Goal: Task Accomplishment & Management: Complete application form

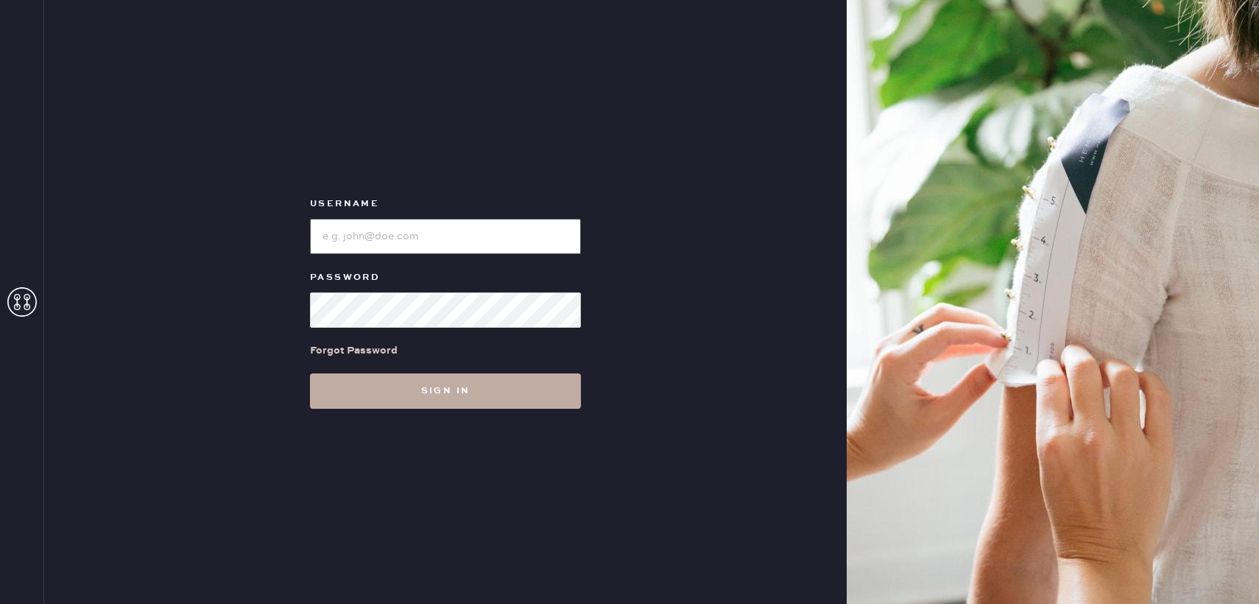
type input "reformationbond"
click at [415, 395] on button "Sign in" at bounding box center [445, 390] width 271 height 35
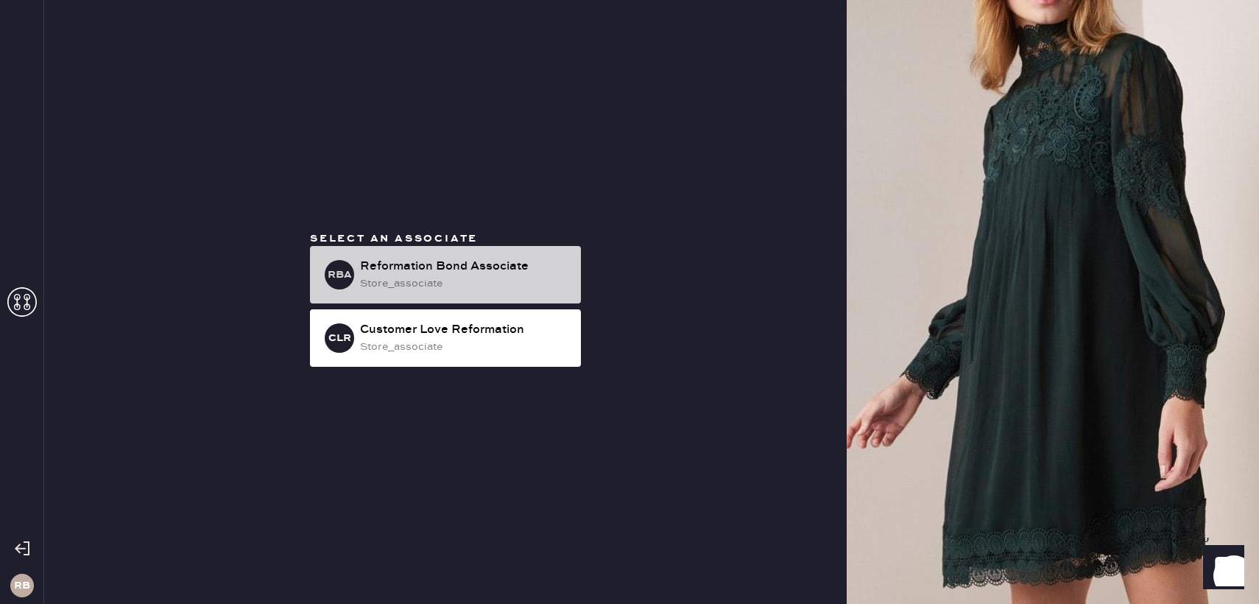
click at [447, 290] on div "store_associate" at bounding box center [464, 283] width 209 height 16
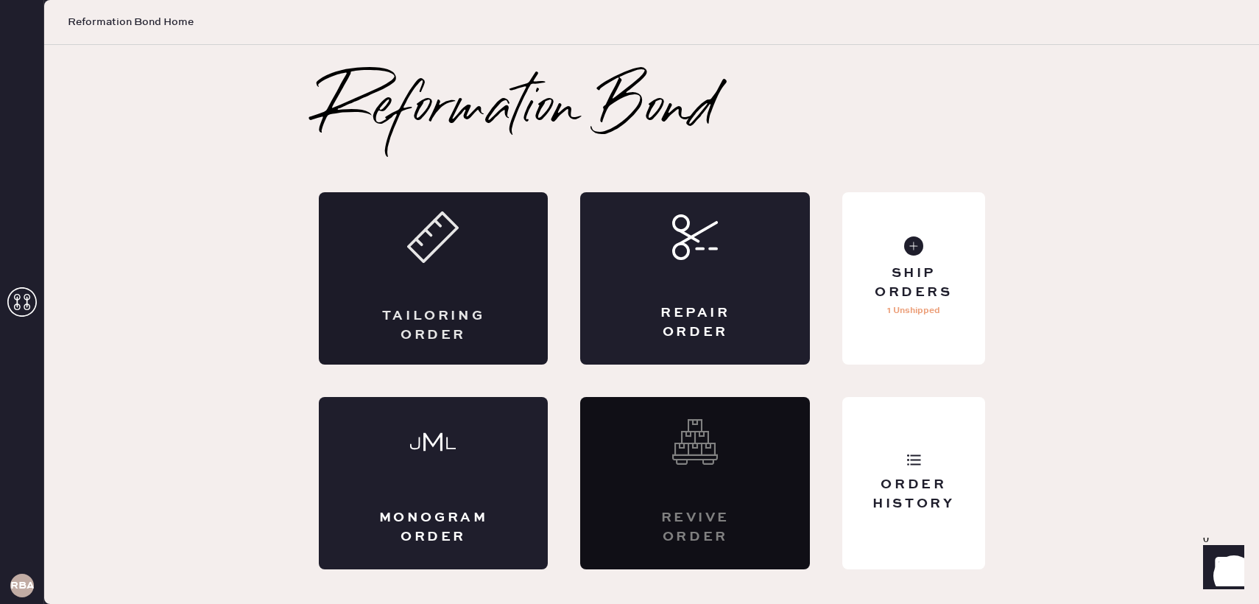
click at [454, 257] on icon at bounding box center [433, 237] width 52 height 52
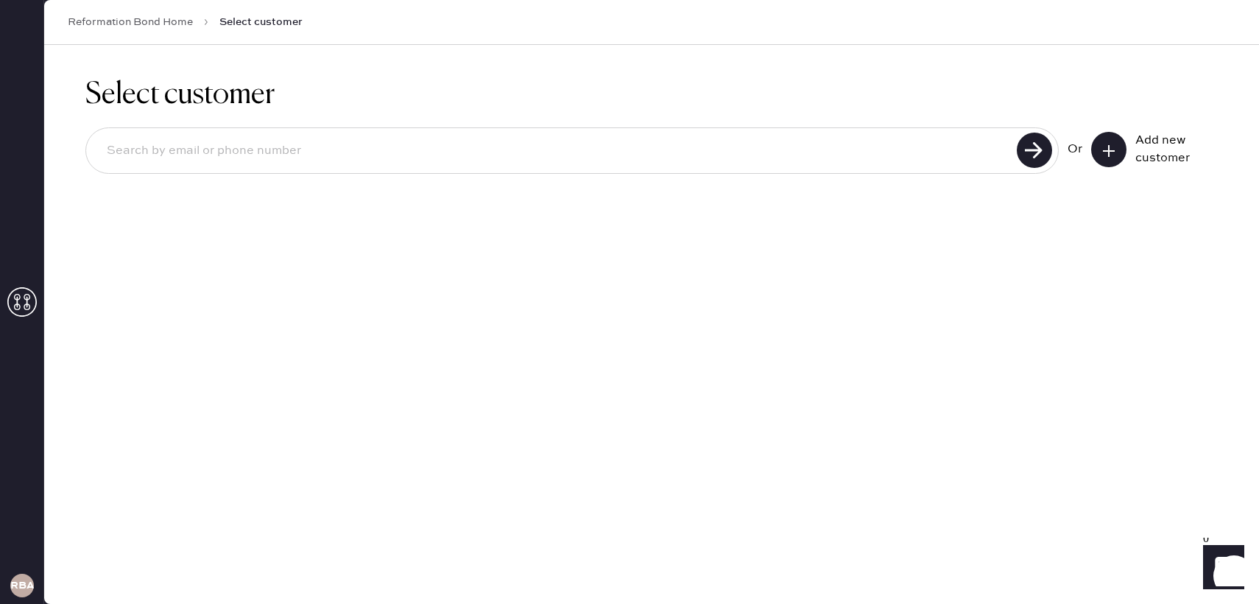
click at [787, 169] on div at bounding box center [572, 150] width 974 height 46
click at [787, 147] on input at bounding box center [554, 151] width 918 height 34
type input "[EMAIL_ADDRESS][DOMAIN_NAME]"
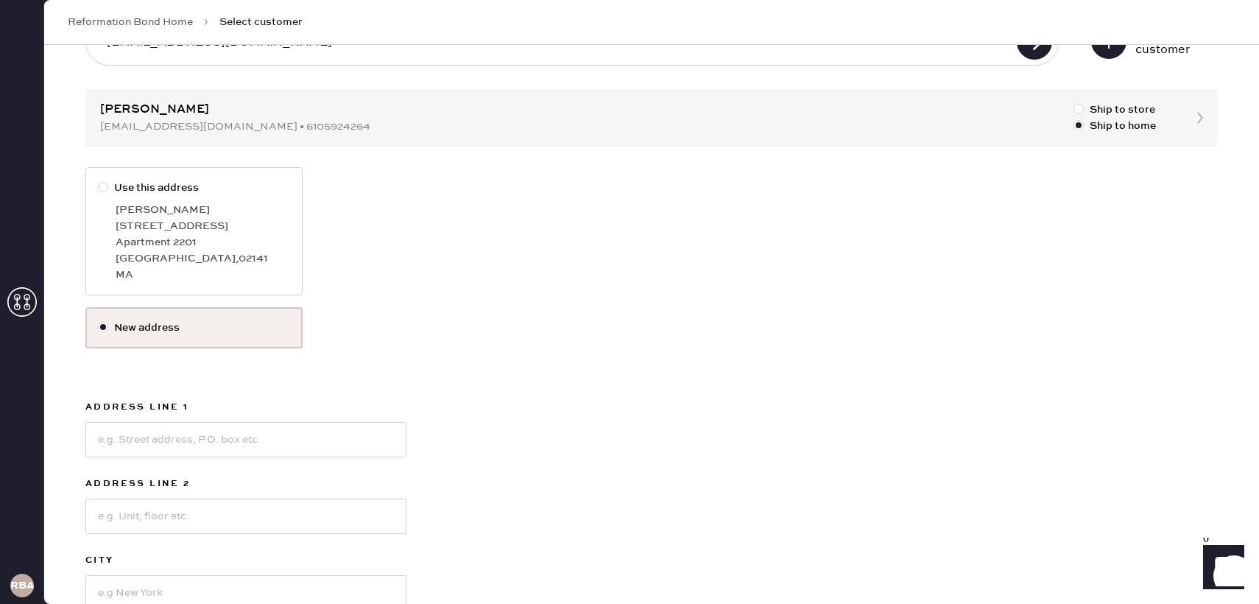
scroll to position [121, 0]
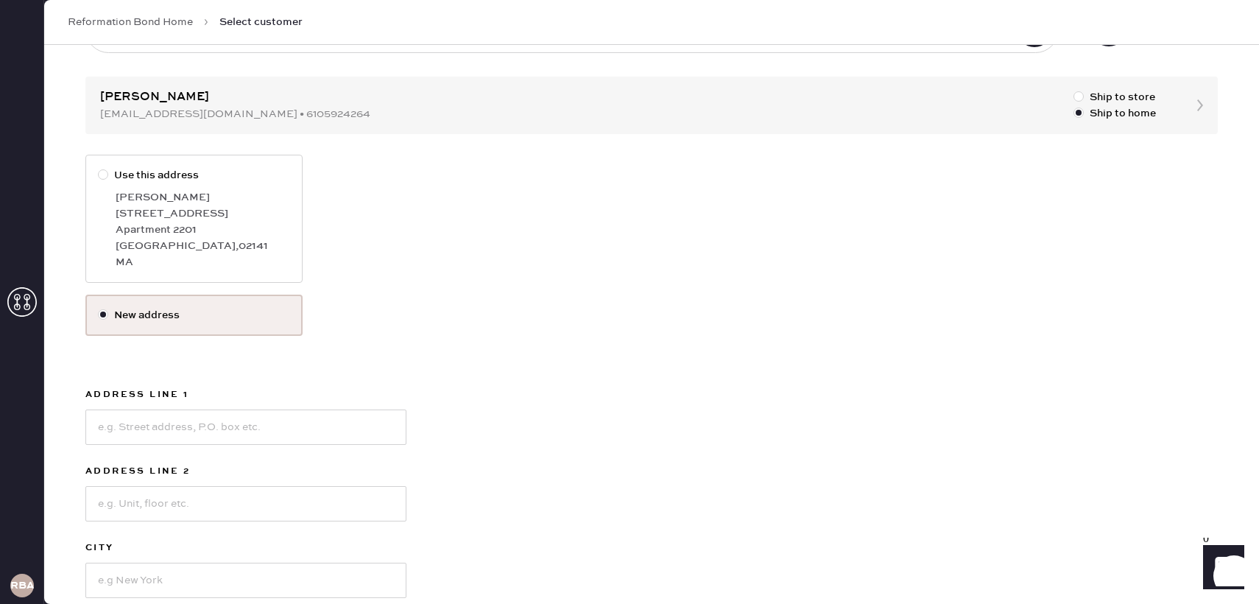
click at [154, 322] on label "New address" at bounding box center [194, 315] width 192 height 16
click at [99, 308] on input "New address" at bounding box center [98, 307] width 1 height 1
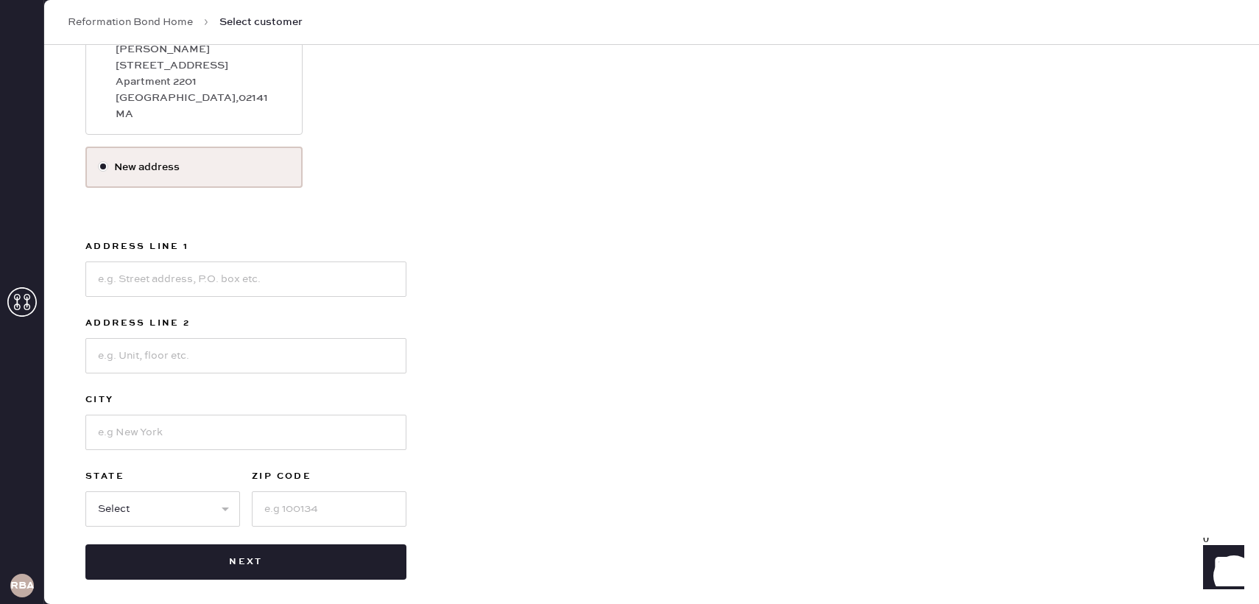
scroll to position [277, 0]
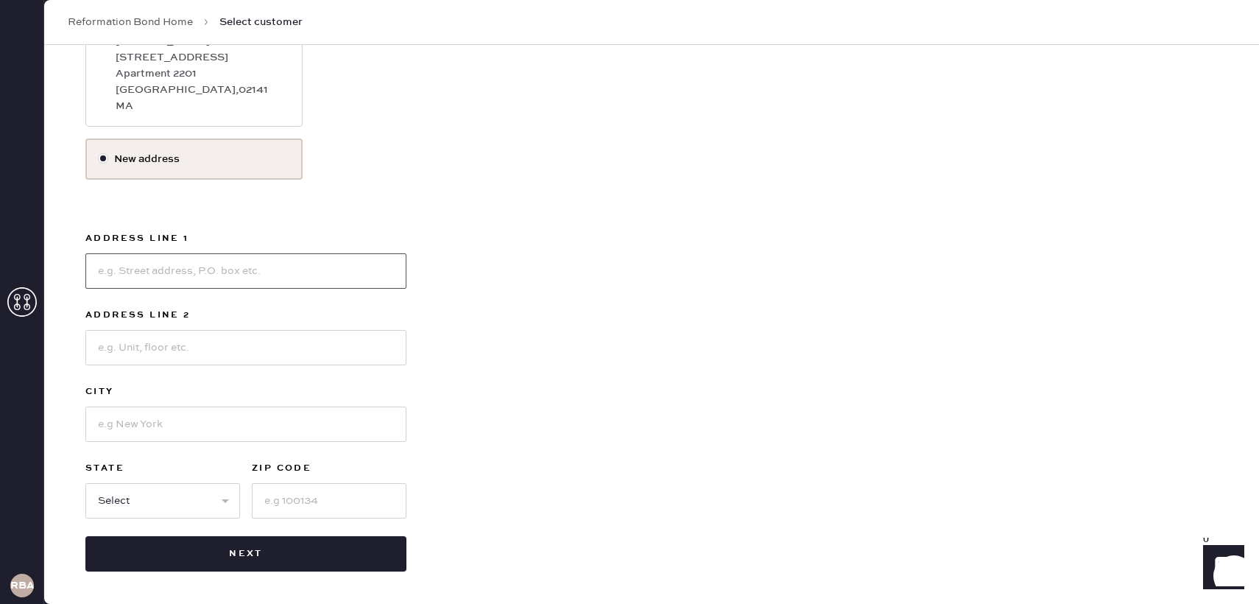
click at [174, 285] on input at bounding box center [245, 270] width 321 height 35
type input "[STREET_ADDRESS]"
type input "APT 609"
click at [158, 430] on input at bounding box center [245, 423] width 321 height 35
type input "[US_STATE]"
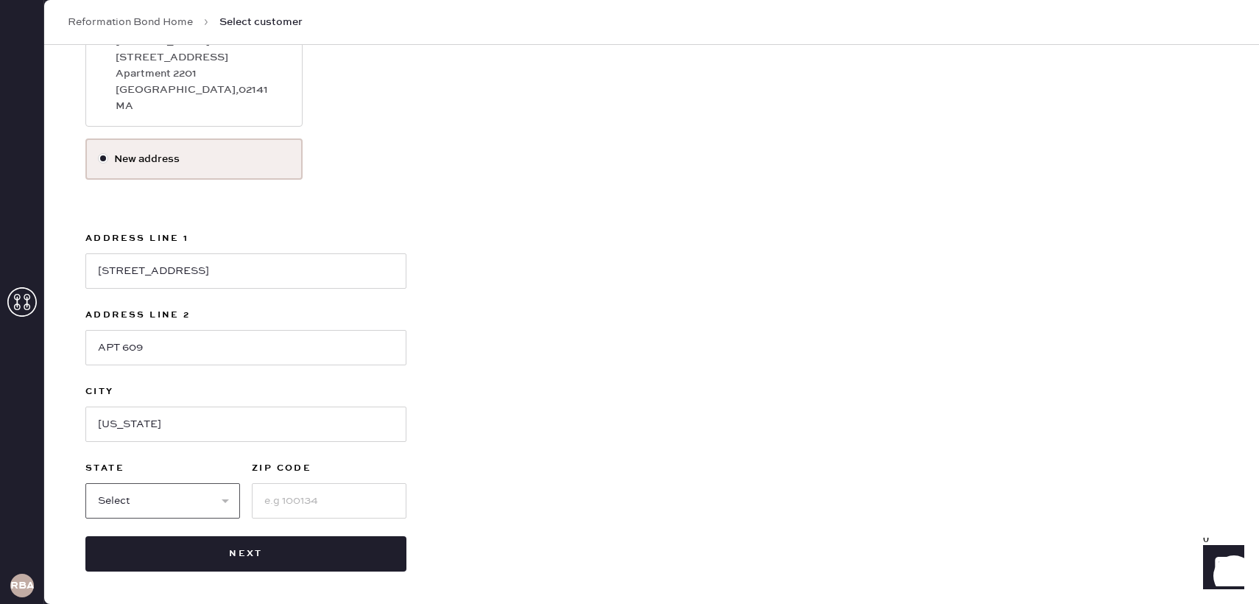
click at [119, 486] on select "Select AK AL AR AZ CA CO CT [GEOGRAPHIC_DATA] DE FL [GEOGRAPHIC_DATA] HI [GEOGR…" at bounding box center [162, 500] width 155 height 35
select select "NY"
click at [85, 483] on select "Select AK AL AR AZ CA CO CT [GEOGRAPHIC_DATA] DE FL [GEOGRAPHIC_DATA] HI [GEOGR…" at bounding box center [162, 500] width 155 height 35
click at [315, 504] on input at bounding box center [329, 500] width 155 height 35
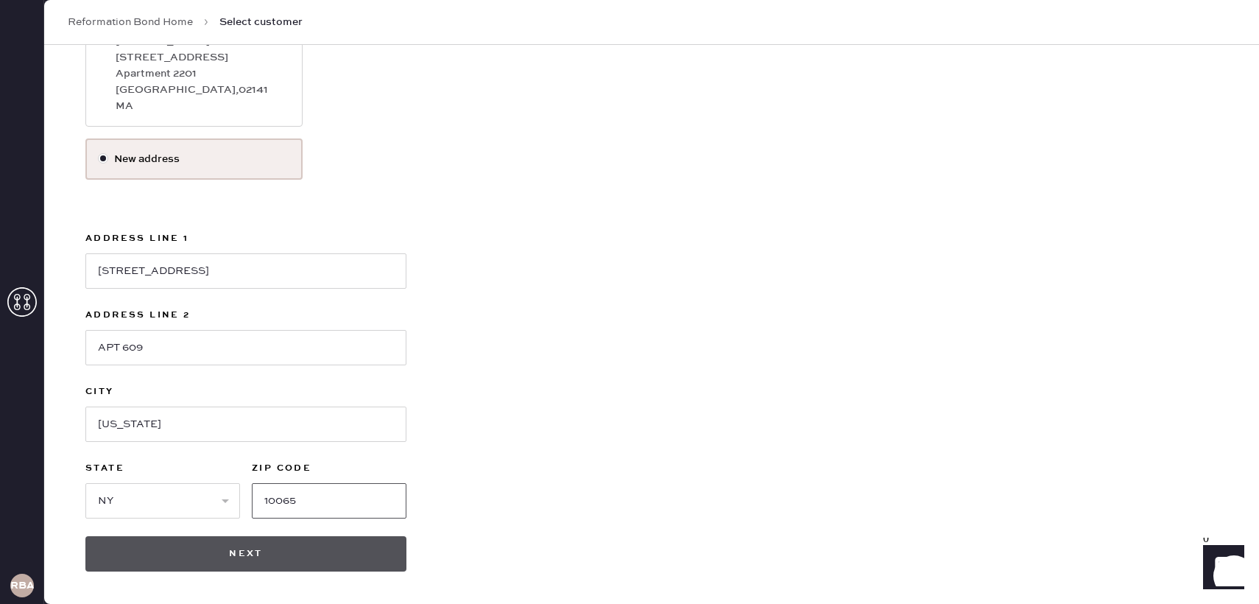
type input "10065"
click at [276, 560] on button "Next" at bounding box center [245, 553] width 321 height 35
click at [251, 554] on button "Next" at bounding box center [245, 553] width 321 height 35
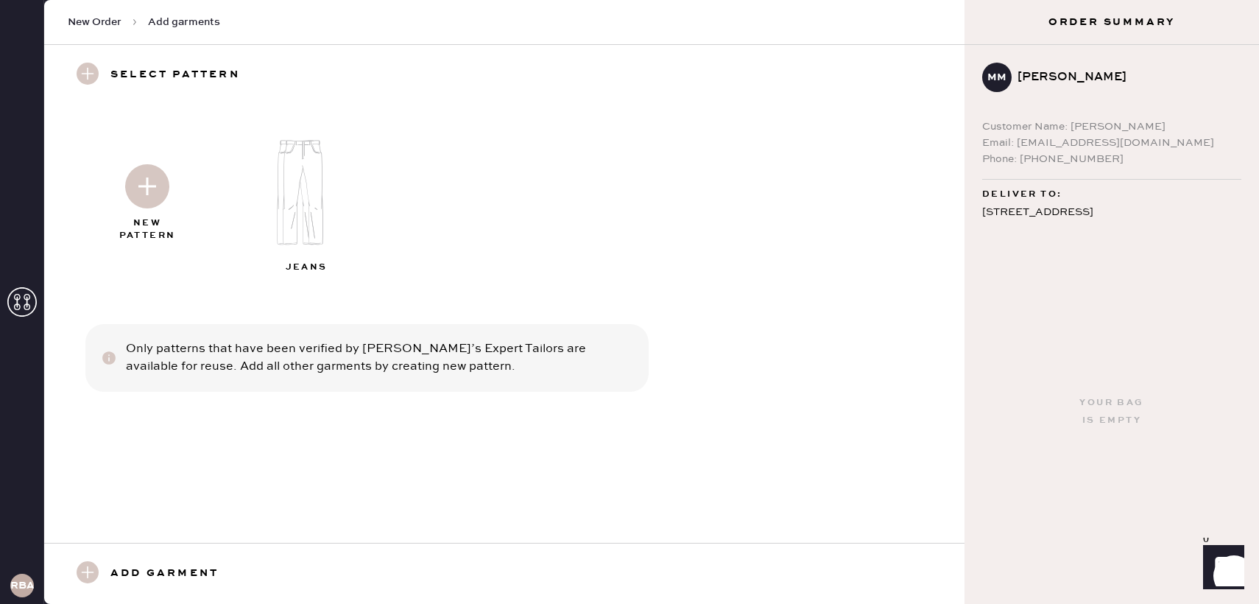
click at [334, 203] on img at bounding box center [309, 192] width 159 height 127
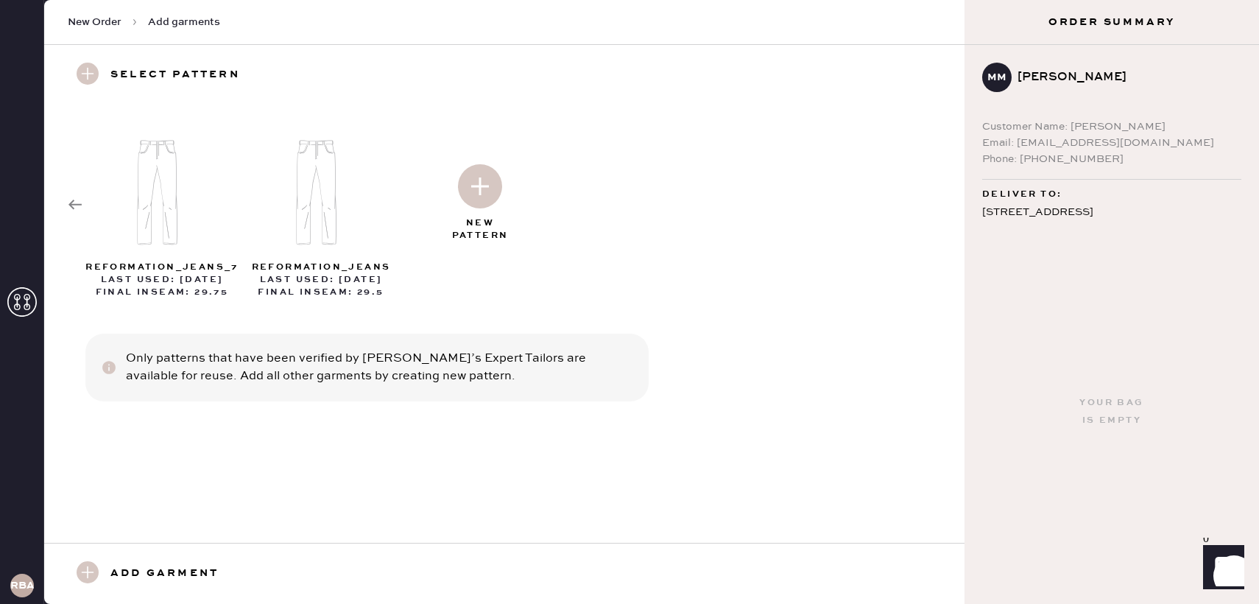
click at [485, 197] on img at bounding box center [480, 186] width 44 height 44
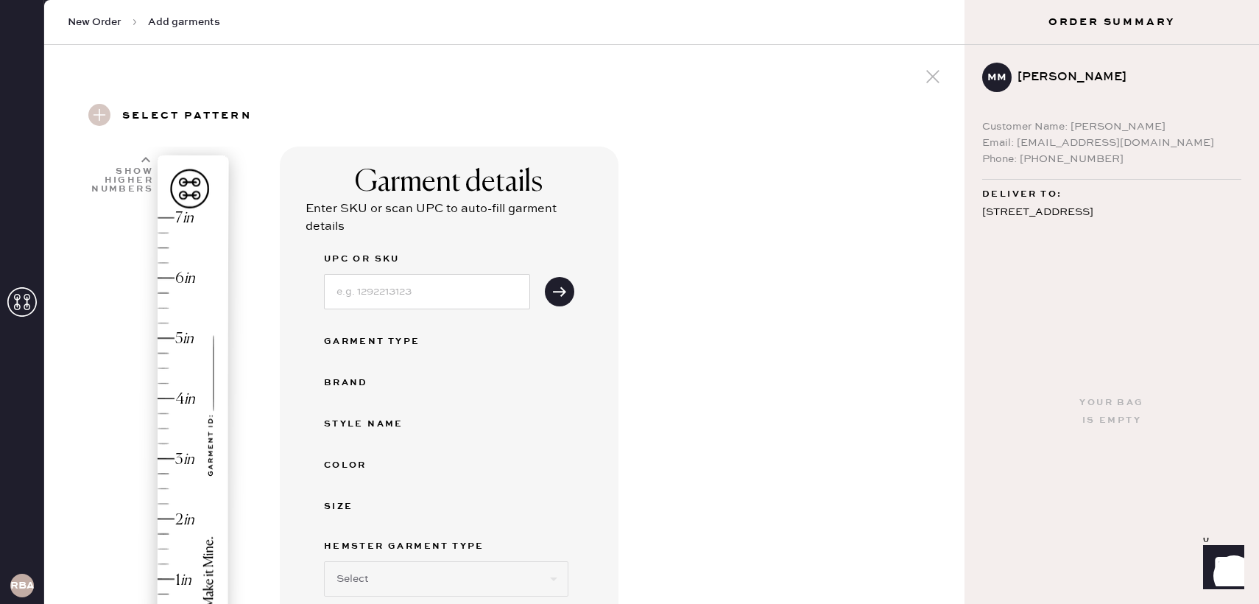
select select "2"
click at [421, 287] on input at bounding box center [427, 291] width 206 height 35
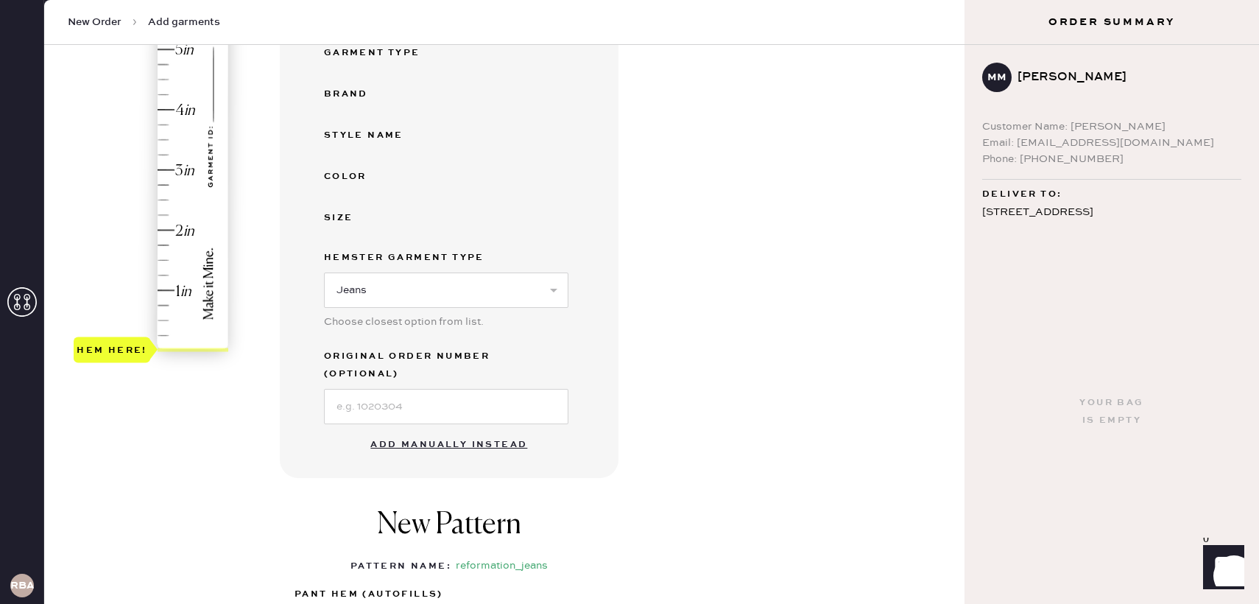
scroll to position [295, 0]
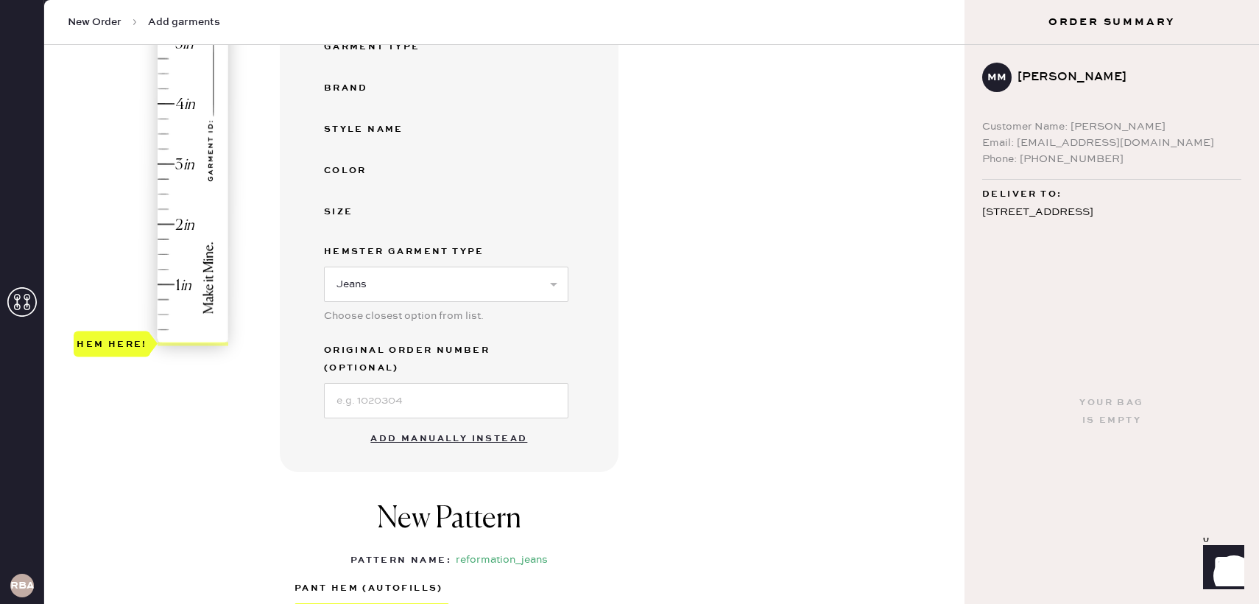
click at [375, 424] on button "Add manually instead" at bounding box center [449, 438] width 175 height 29
select select "2"
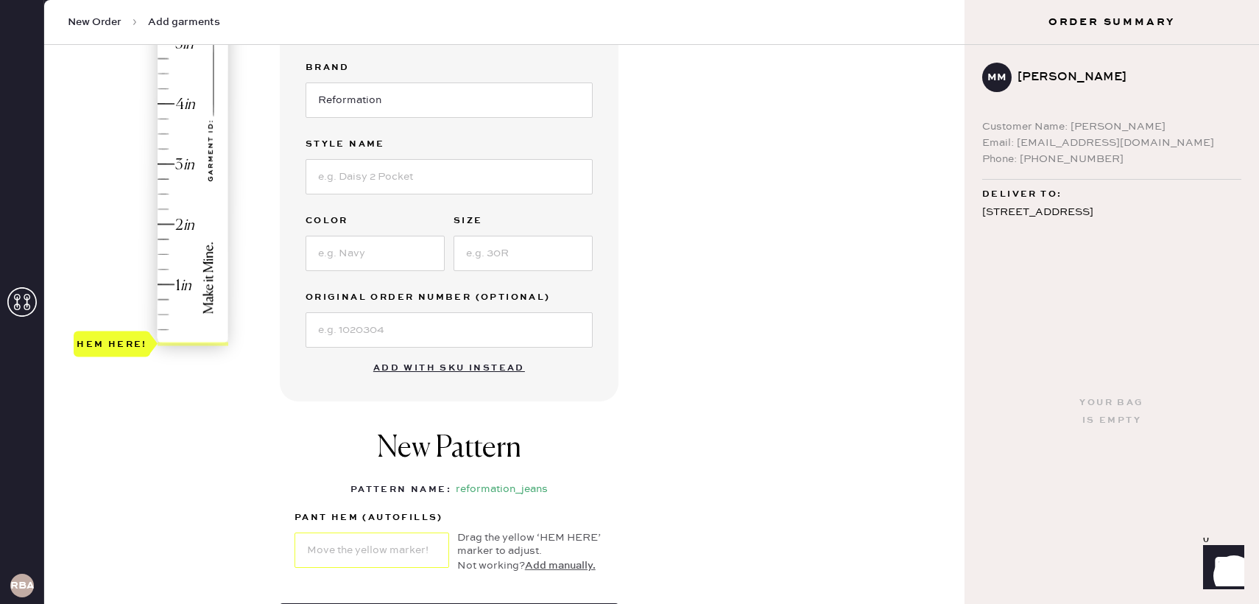
type input "2"
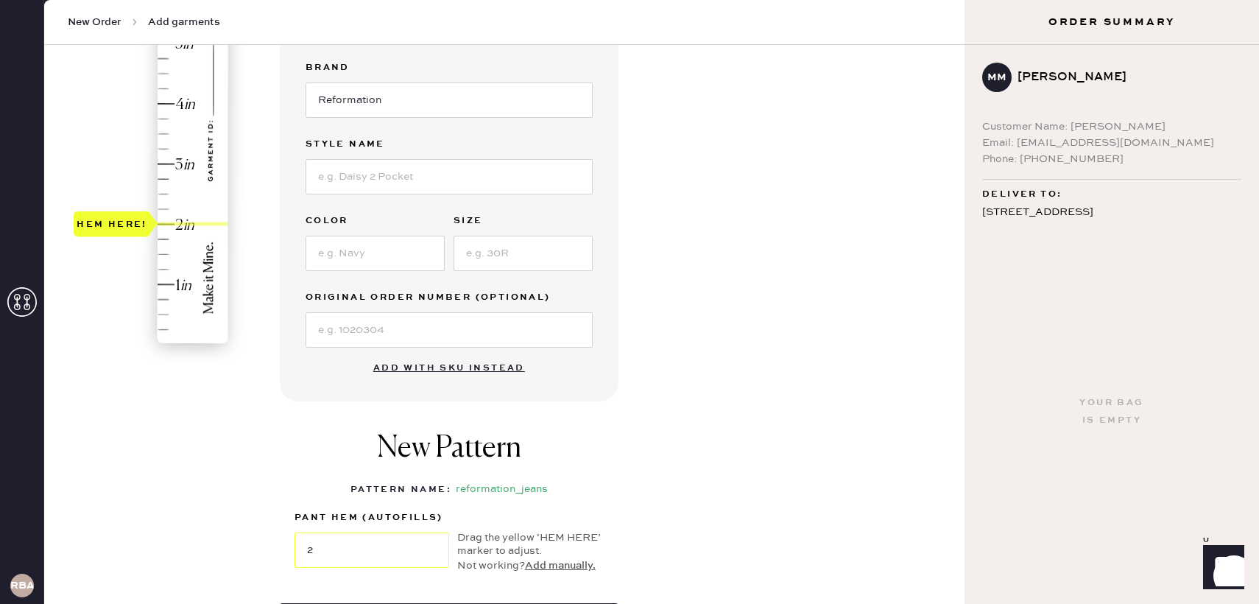
click at [168, 225] on div "Hem here!" at bounding box center [152, 134] width 157 height 434
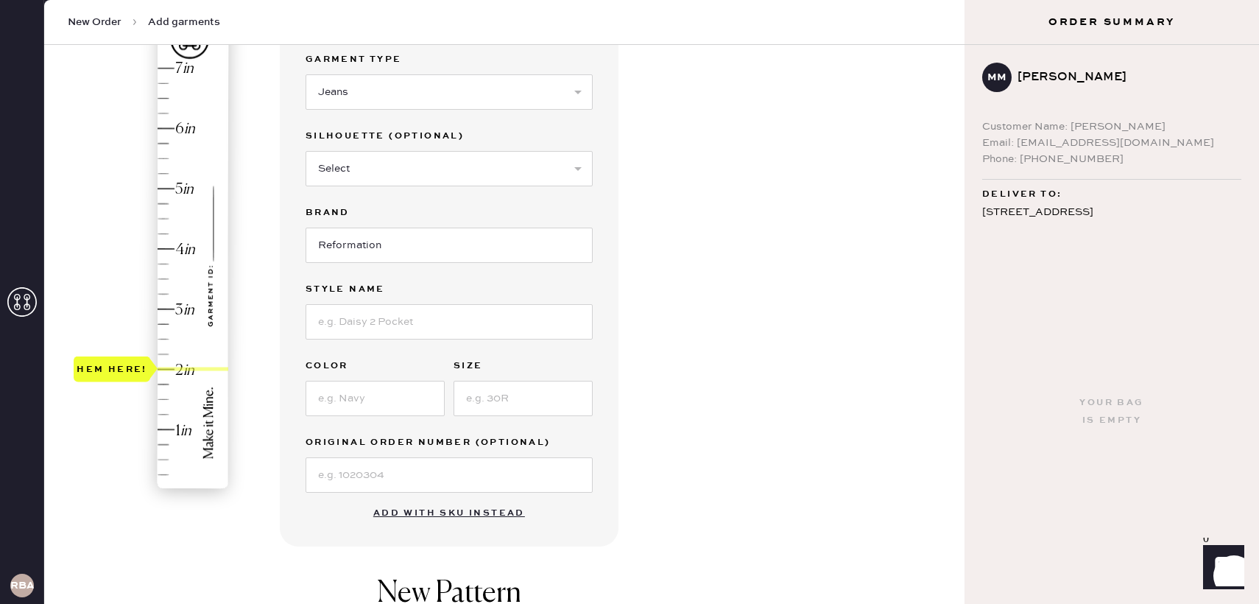
scroll to position [133, 0]
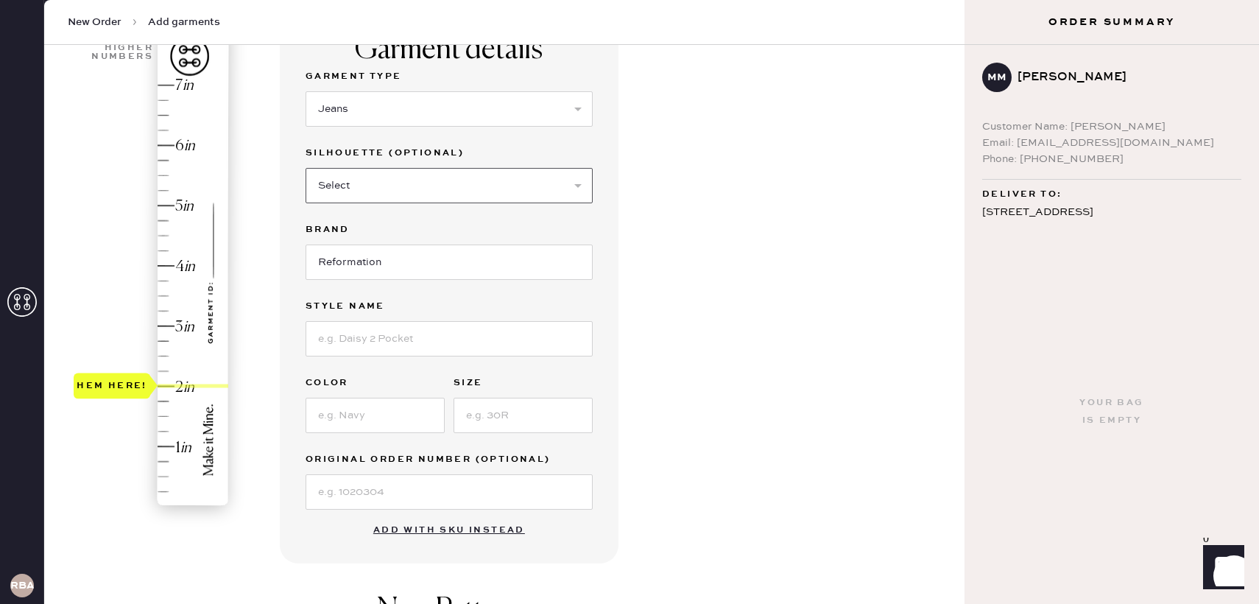
click at [370, 183] on select "Select Shorts Cropped Flare Boot Cut Straight Skinny Other" at bounding box center [449, 185] width 287 height 35
click at [369, 347] on input at bounding box center [449, 338] width 287 height 35
click at [389, 339] on input "[PERSON_NAME]" at bounding box center [449, 338] width 287 height 35
type input "[PERSON_NAME] Rise Slouchy Wide Leg"
click at [411, 404] on input at bounding box center [375, 415] width 139 height 35
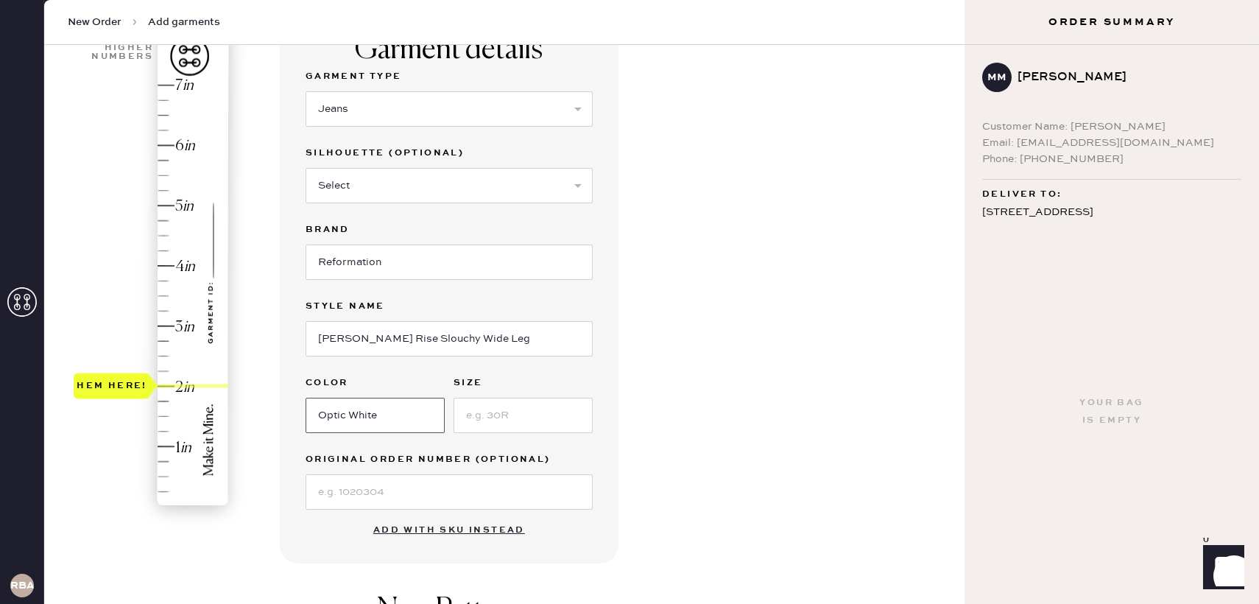
type input "Optic White"
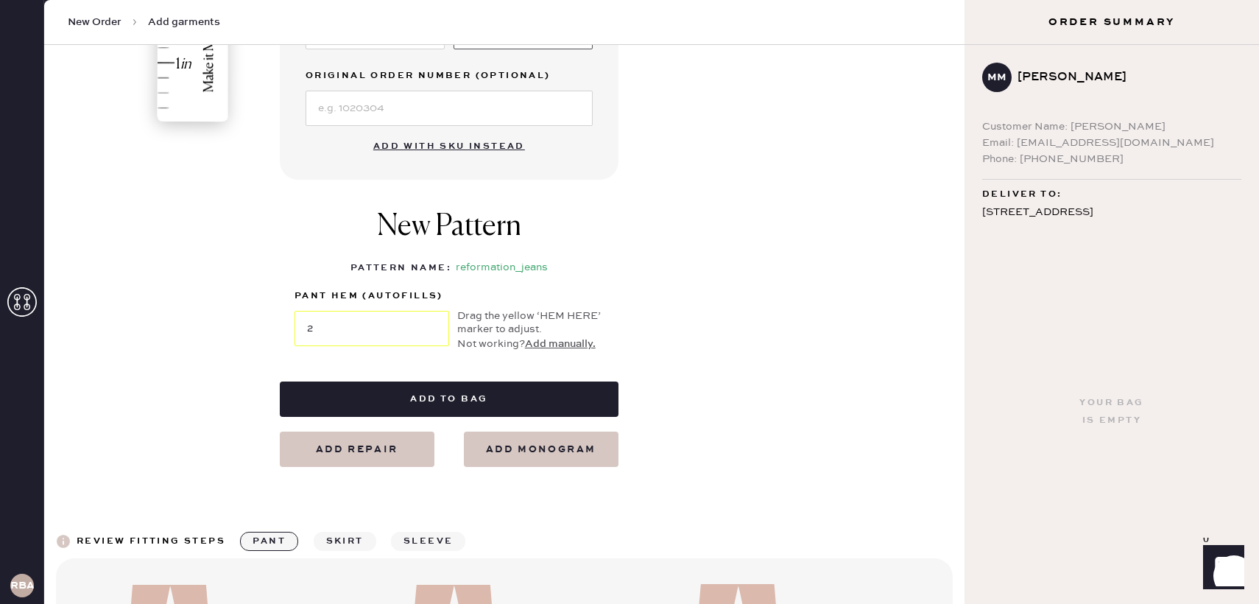
scroll to position [506, 0]
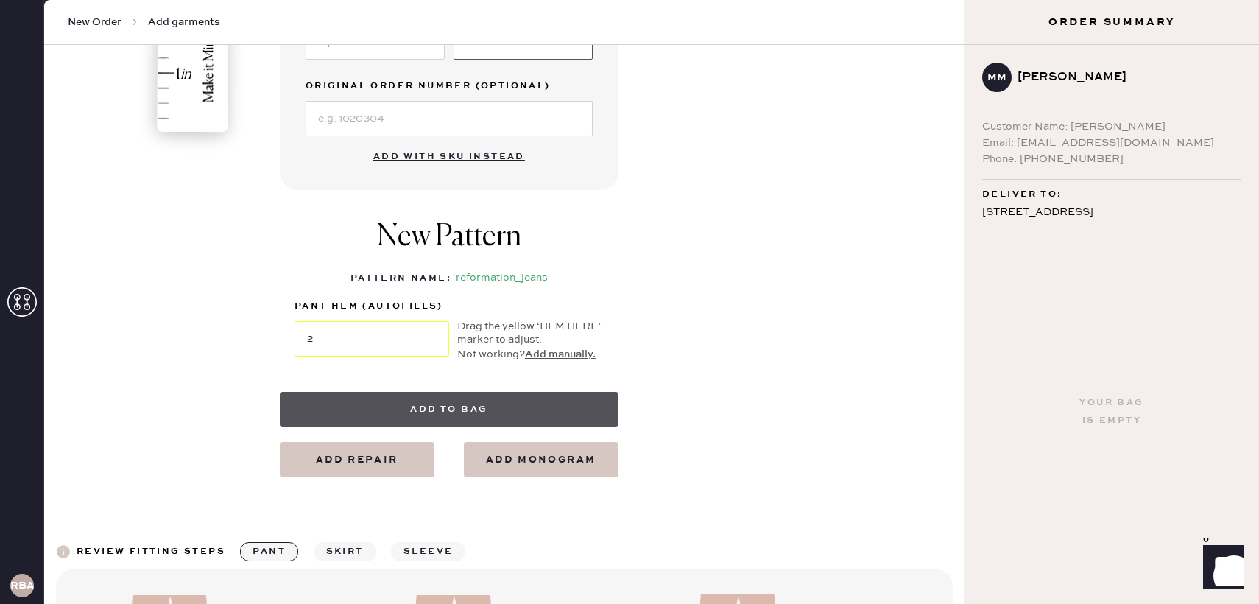
type input "29"
click at [412, 403] on button "Add to bag" at bounding box center [449, 409] width 339 height 35
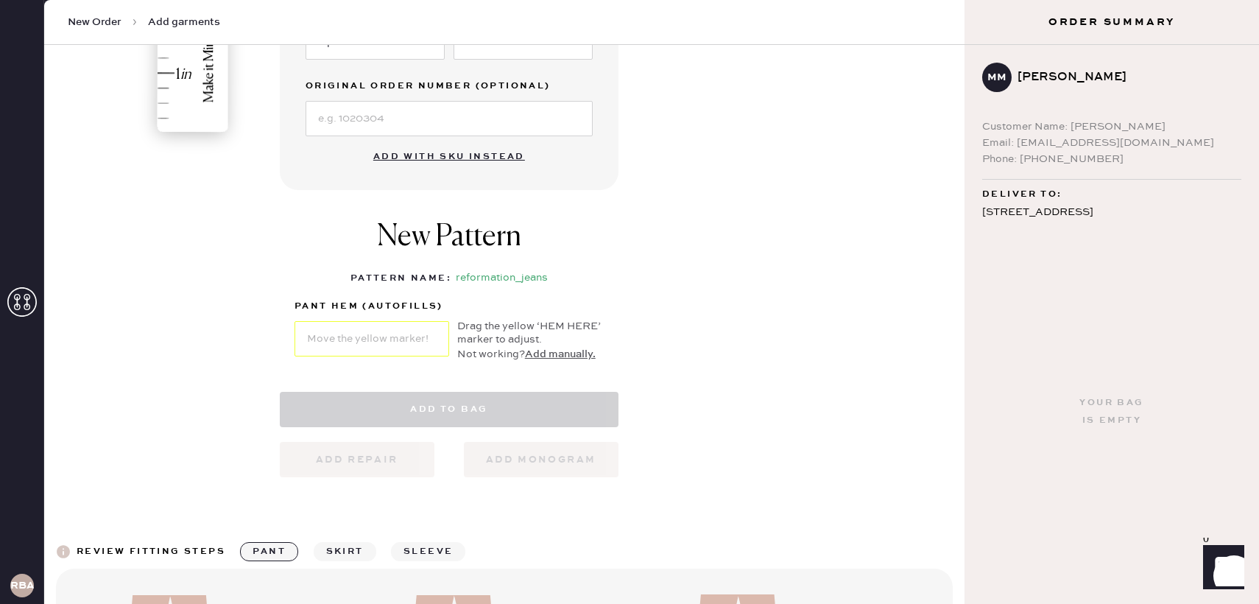
select select "2"
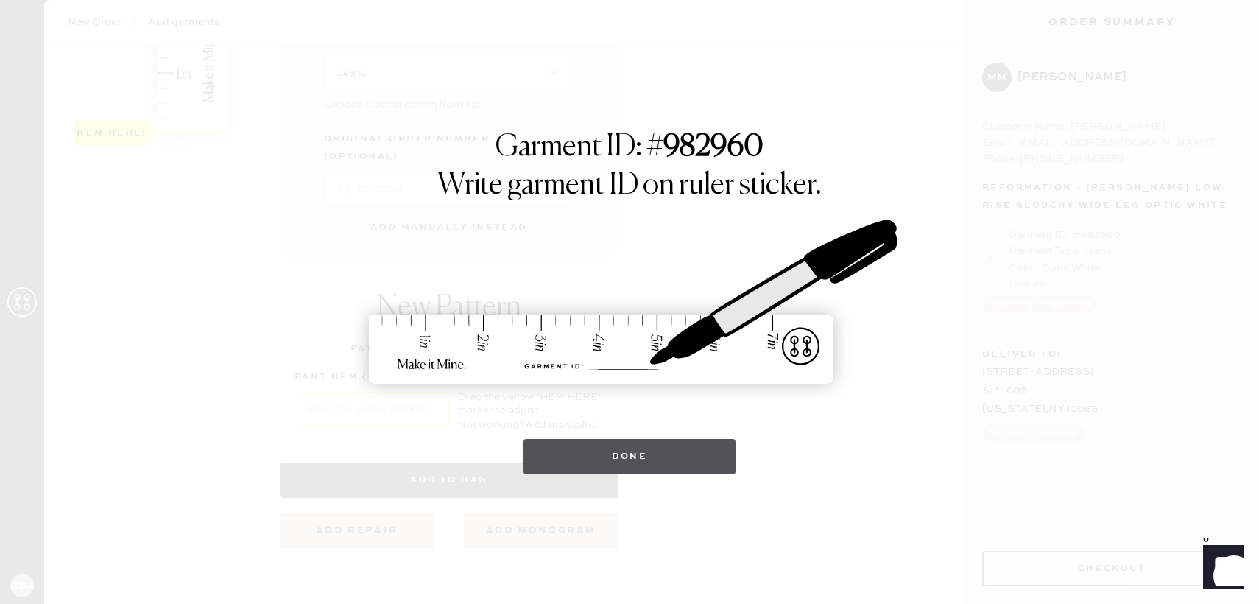
click at [686, 452] on button "Done" at bounding box center [630, 456] width 213 height 35
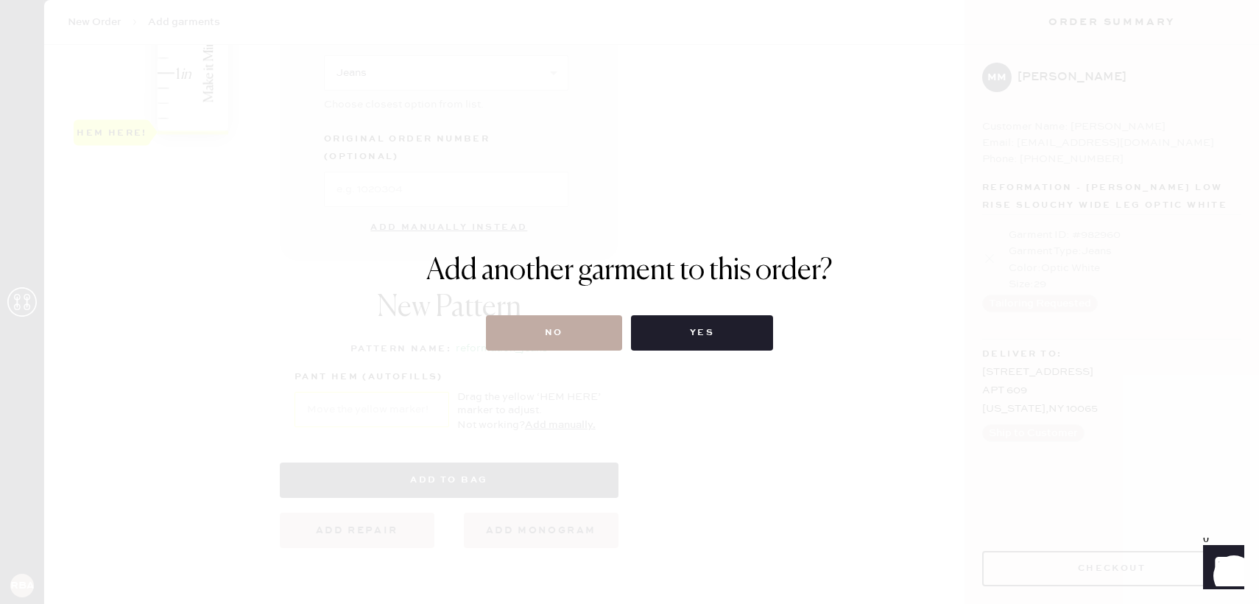
click at [603, 329] on button "No" at bounding box center [554, 332] width 136 height 35
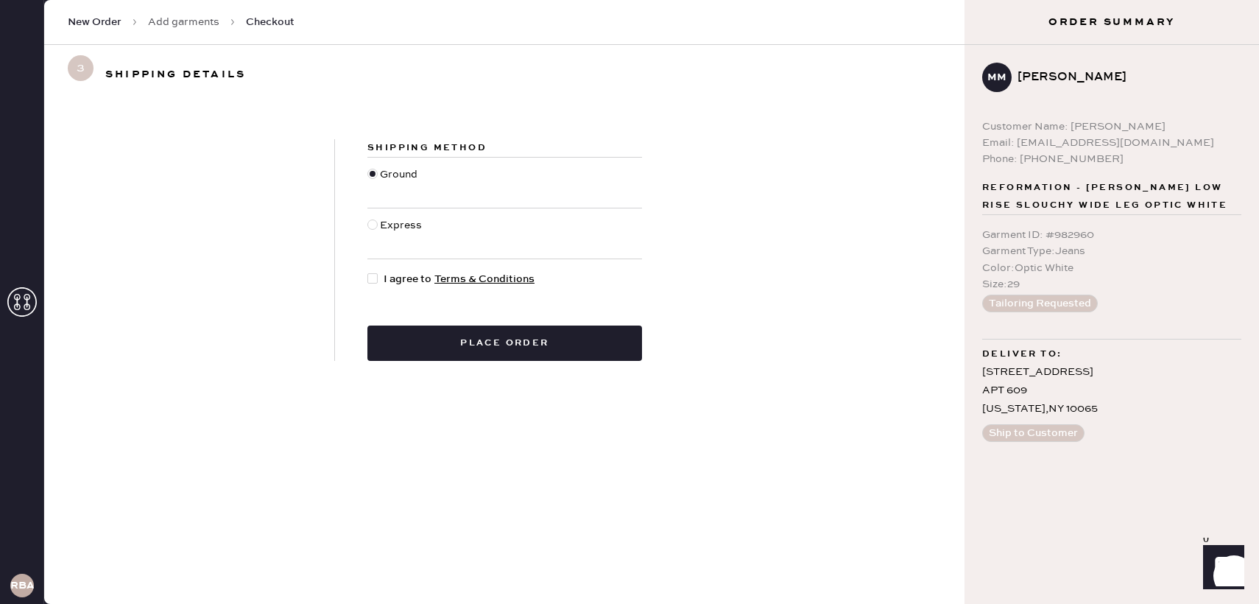
click at [376, 278] on div at bounding box center [372, 278] width 10 height 10
click at [368, 272] on input "I agree to Terms & Conditions" at bounding box center [367, 271] width 1 height 1
checkbox input "true"
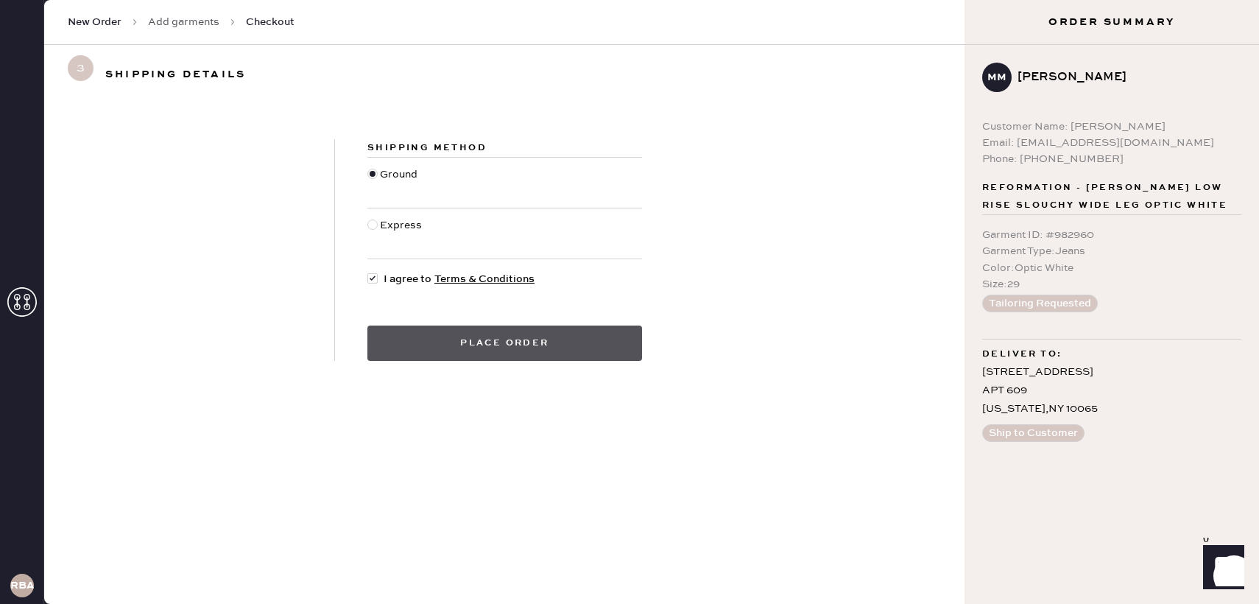
click at [430, 339] on button "Place order" at bounding box center [504, 342] width 275 height 35
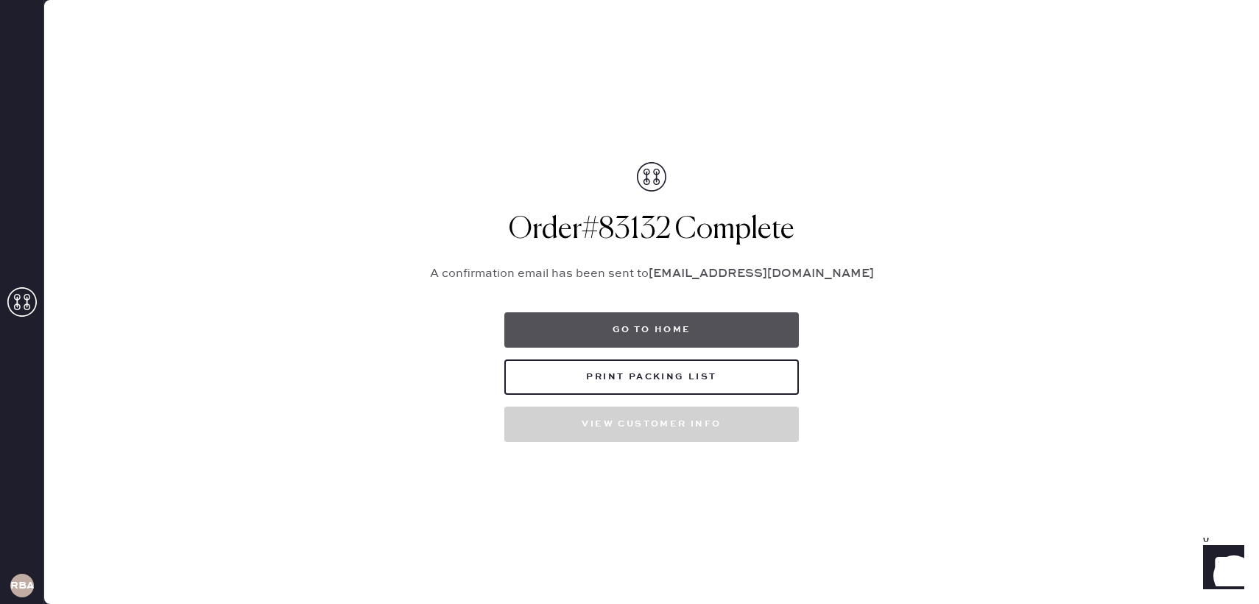
click at [667, 326] on button "Go to home" at bounding box center [651, 329] width 295 height 35
